Goal: Communication & Community: Share content

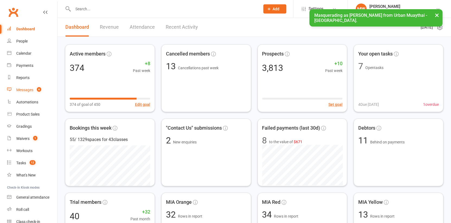
click at [22, 91] on div "Messages" at bounding box center [24, 90] width 17 height 4
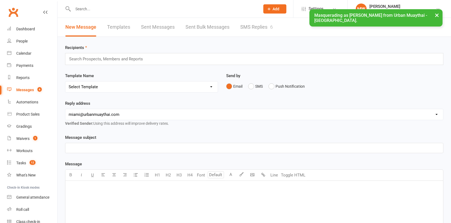
click at [125, 24] on link "Templates" at bounding box center [118, 27] width 23 height 19
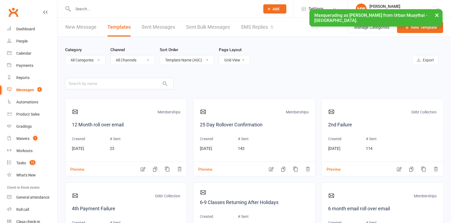
select select "list"
click option "List View" at bounding box center [0, 0] width 0 height 0
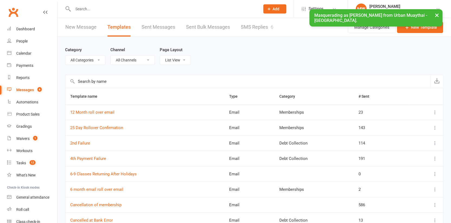
click at [105, 83] on input "text" at bounding box center [247, 81] width 365 height 13
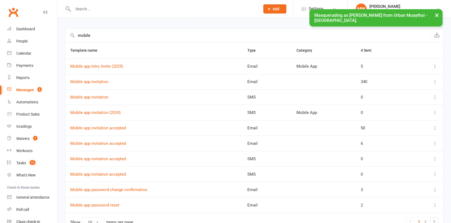
scroll to position [46, 0]
click at [114, 126] on link "Mobile app invitation accepted" at bounding box center [98, 127] width 56 height 5
click at [115, 142] on link "Mobile app invitation accepted" at bounding box center [98, 143] width 56 height 5
click at [118, 156] on link "Mobile app invitation accepted" at bounding box center [98, 158] width 56 height 5
click at [118, 173] on link "Mobile app invitation accepted" at bounding box center [98, 174] width 56 height 5
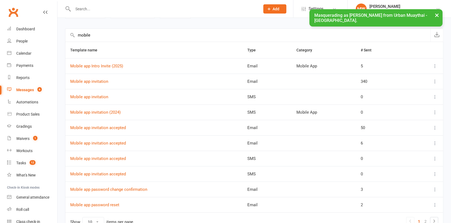
click at [101, 35] on input "mobile" at bounding box center [247, 35] width 365 height 13
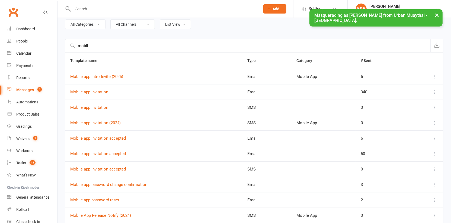
scroll to position [35, 0]
type input "mobil"
click at [99, 122] on link "Mobile app invitation (2024)" at bounding box center [95, 123] width 50 height 5
click at [99, 107] on link "Mobile app invitation" at bounding box center [89, 107] width 38 height 5
click at [101, 92] on link "Mobile app invitation" at bounding box center [89, 92] width 38 height 5
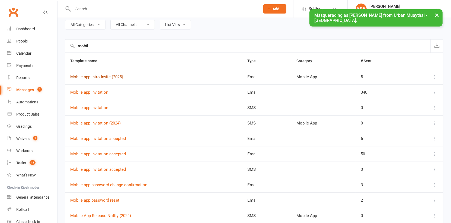
click at [104, 77] on link "Mobile app Intro Invite (2025)" at bounding box center [96, 77] width 53 height 5
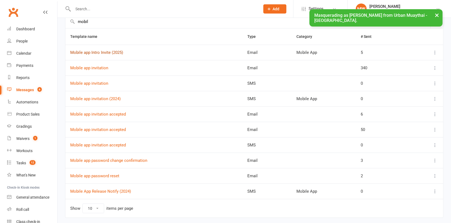
scroll to position [63, 0]
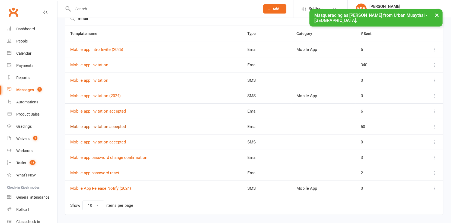
click at [118, 126] on link "Mobile app invitation accepted" at bounding box center [98, 126] width 56 height 5
click at [115, 110] on link "Mobile app invitation accepted" at bounding box center [98, 111] width 56 height 5
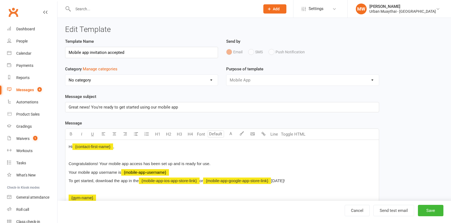
select select "mobile_app_template"
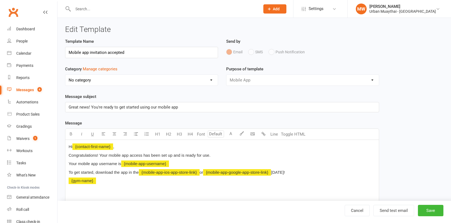
select select "mobile_app_template"
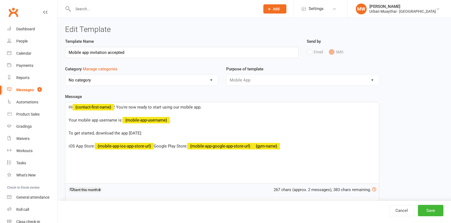
select select "mobile_app_template"
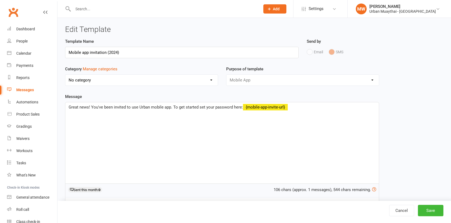
select select "mobile_app_template"
select select "11845"
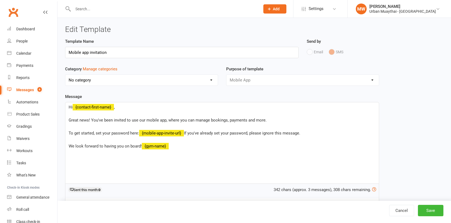
select select "mobile_app_template"
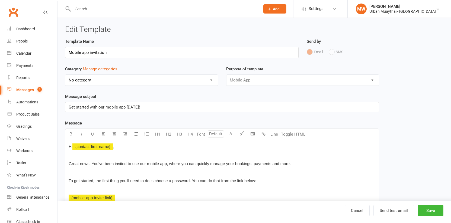
select select "mobile_app_template"
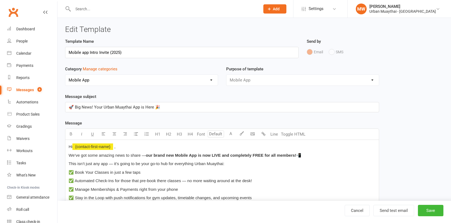
select select "11845"
select select "mobile_app_template"
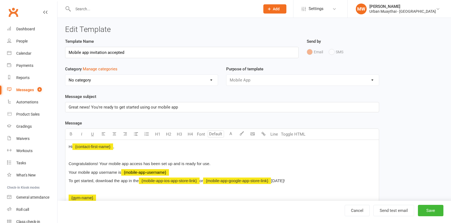
select select "mobile_app_template"
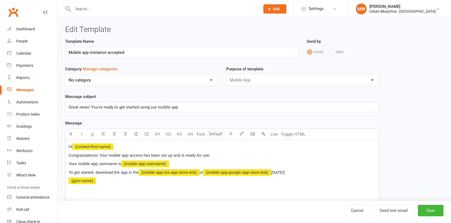
select select "mobile_app_template"
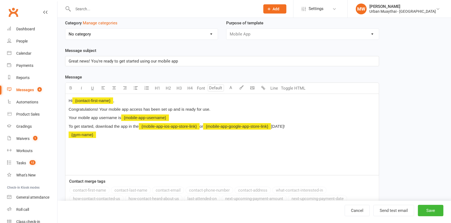
scroll to position [46, 0]
